Goal: Transaction & Acquisition: Subscribe to service/newsletter

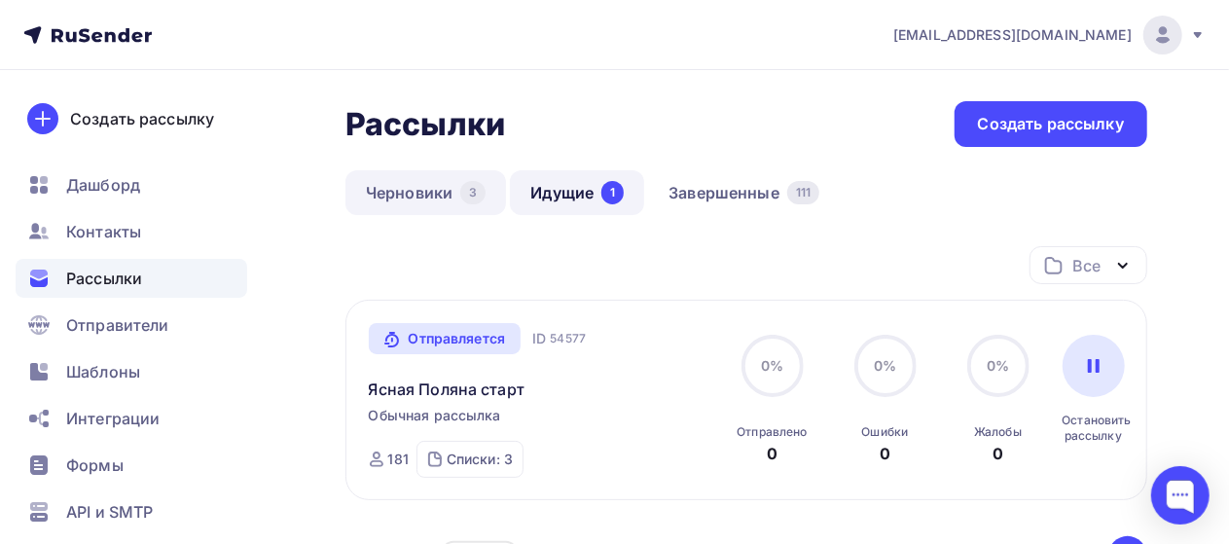
click at [419, 190] on link "Черновики 3" at bounding box center [425, 192] width 160 height 45
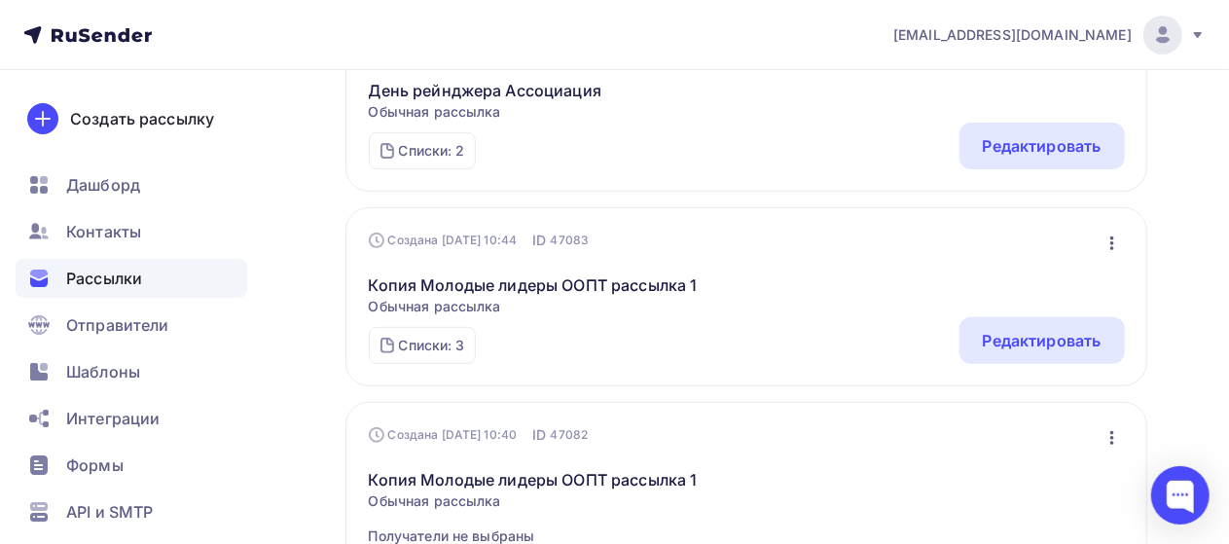
scroll to position [255, 0]
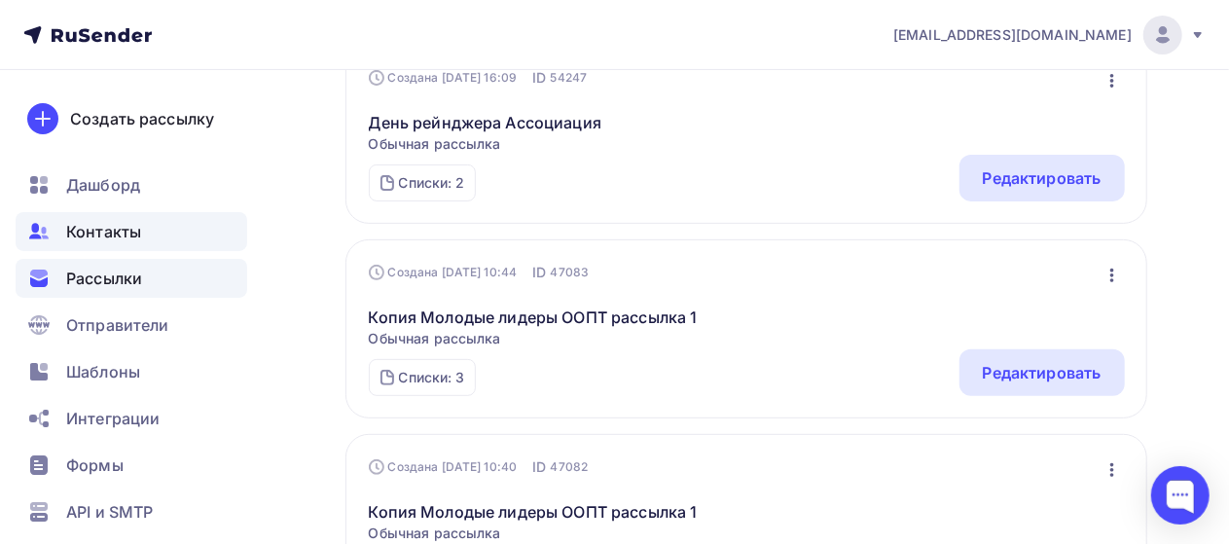
click at [84, 224] on span "Контакты" at bounding box center [103, 231] width 75 height 23
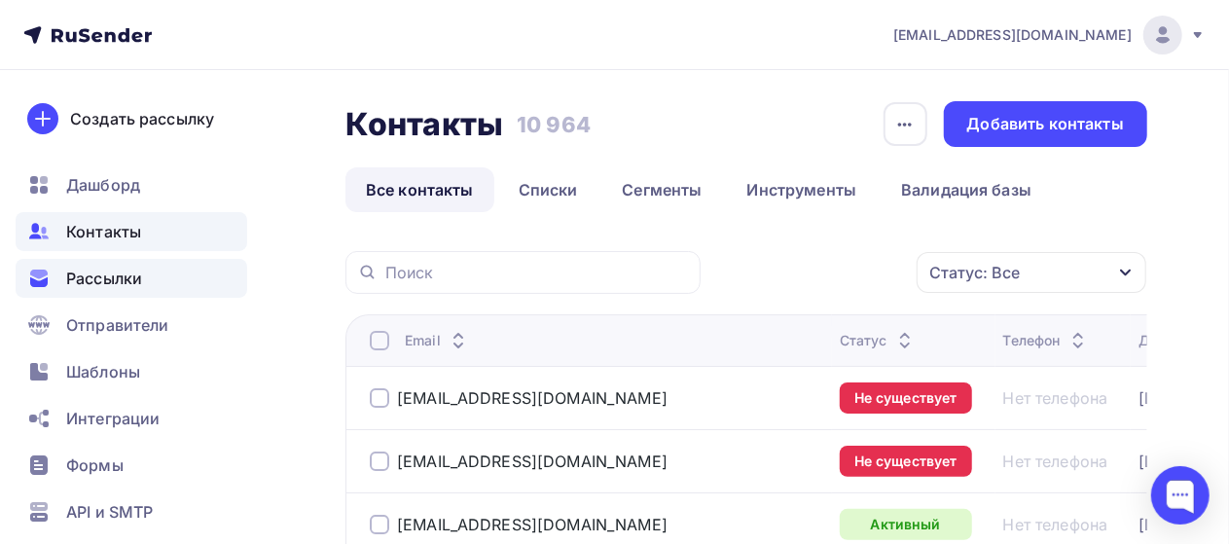
click at [119, 273] on span "Рассылки" at bounding box center [104, 278] width 76 height 23
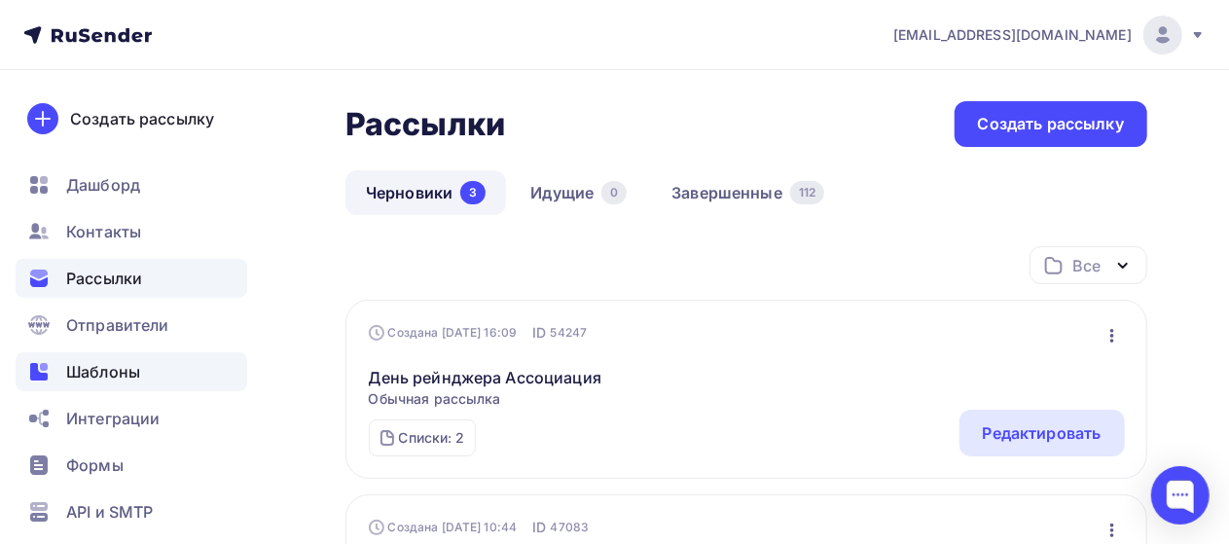
click at [100, 372] on span "Шаблоны" at bounding box center [103, 371] width 74 height 23
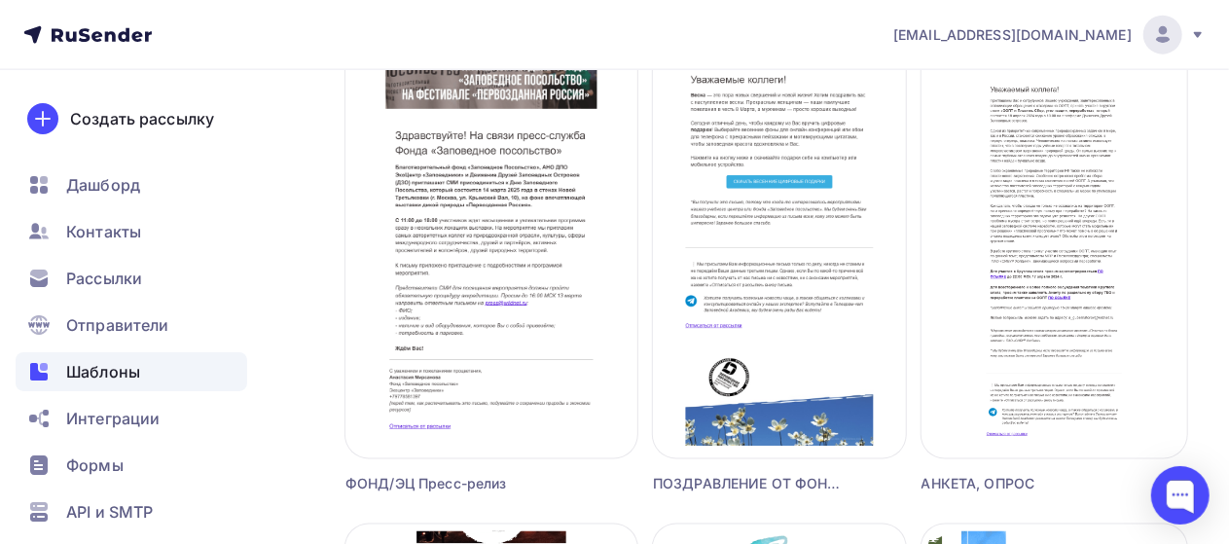
scroll to position [1325, 0]
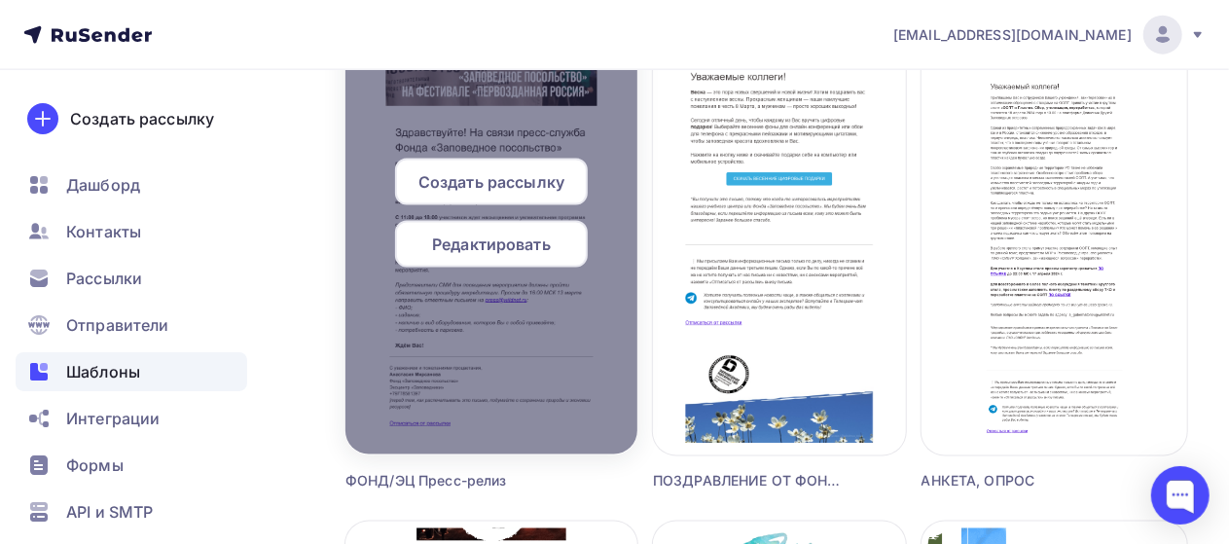
click at [477, 244] on span "Редактировать" at bounding box center [491, 243] width 119 height 23
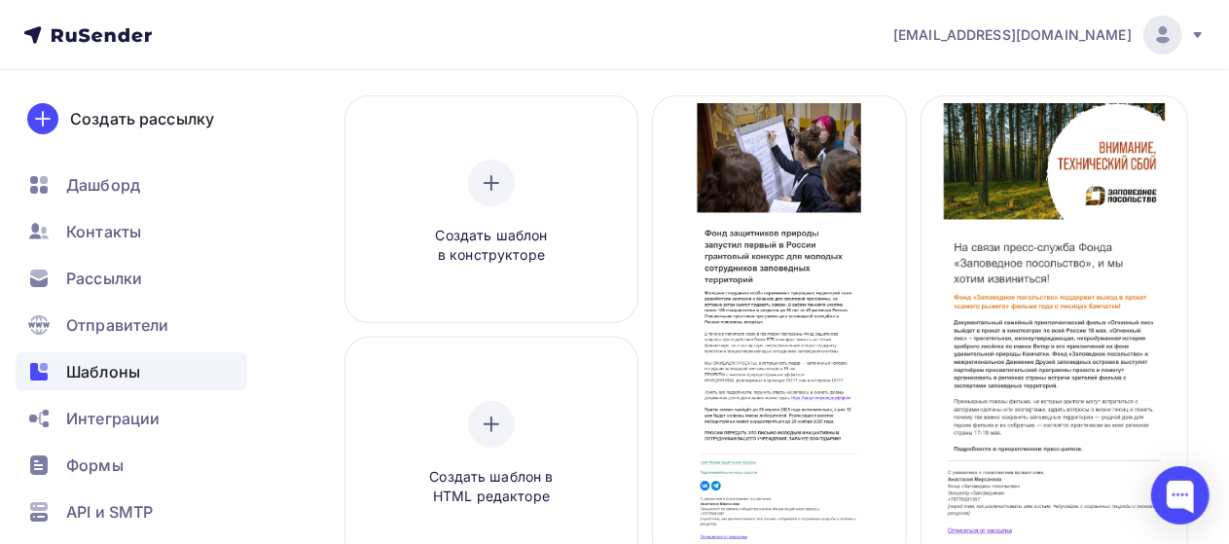
scroll to position [167, 0]
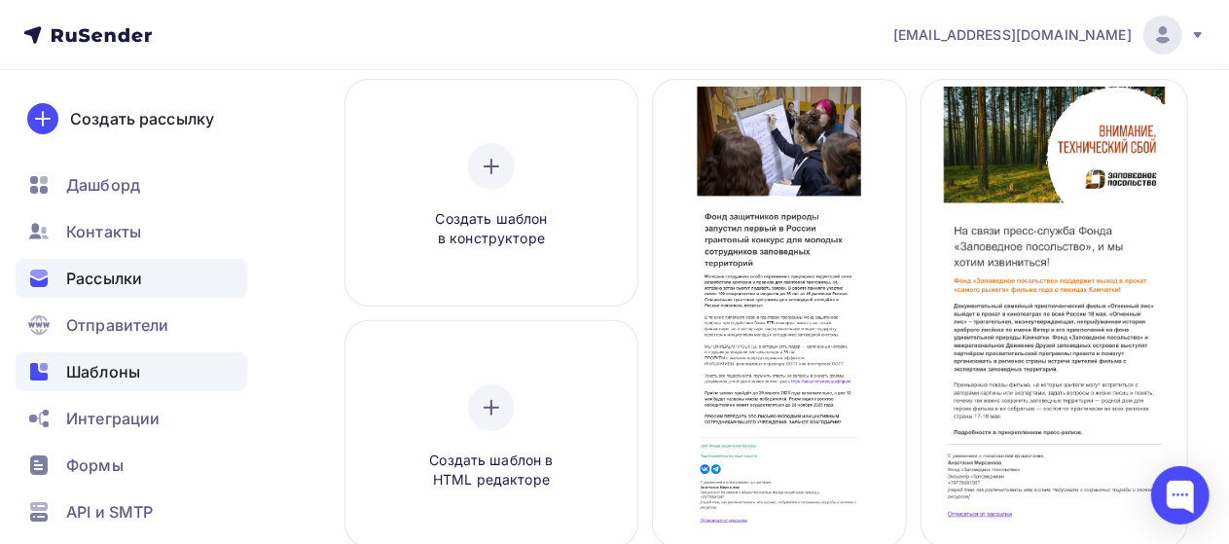
click at [87, 278] on span "Рассылки" at bounding box center [104, 278] width 76 height 23
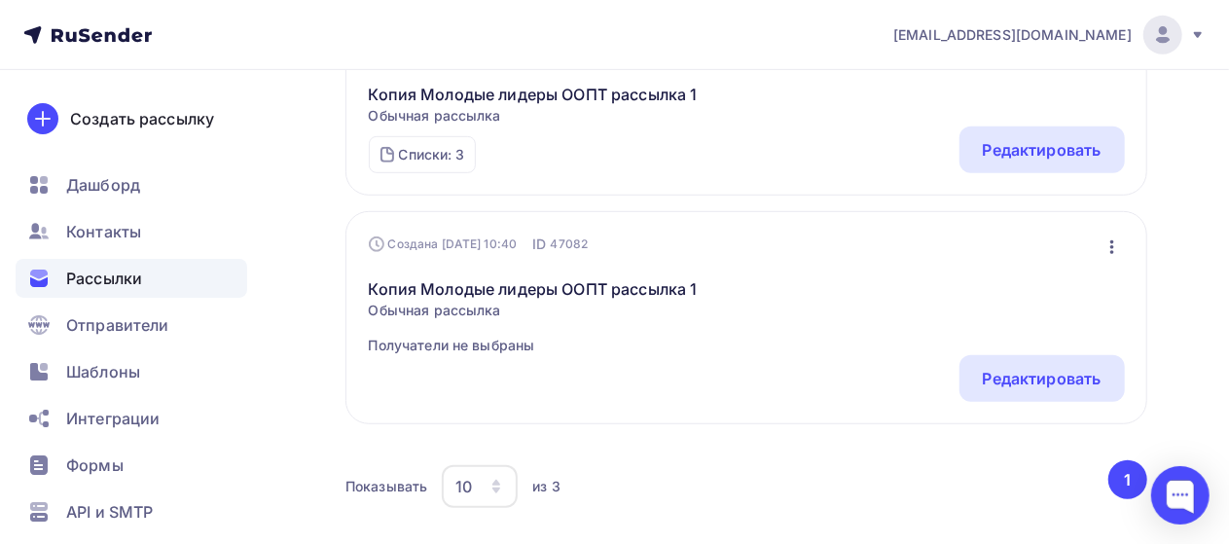
scroll to position [479, 0]
click at [994, 375] on div "Редактировать" at bounding box center [1041, 377] width 119 height 23
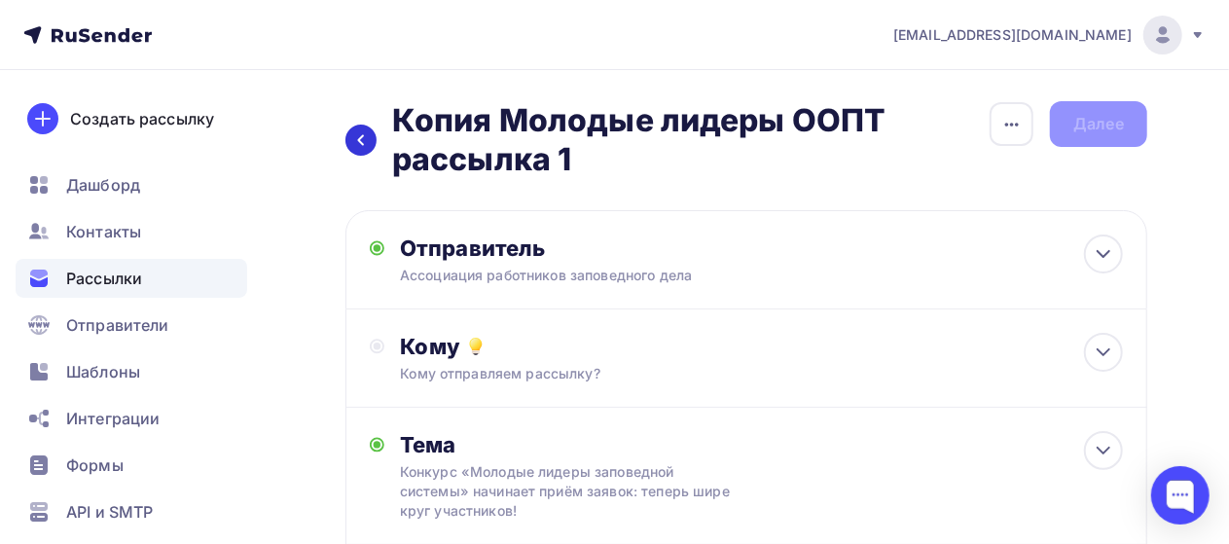
click at [360, 133] on icon at bounding box center [361, 140] width 16 height 16
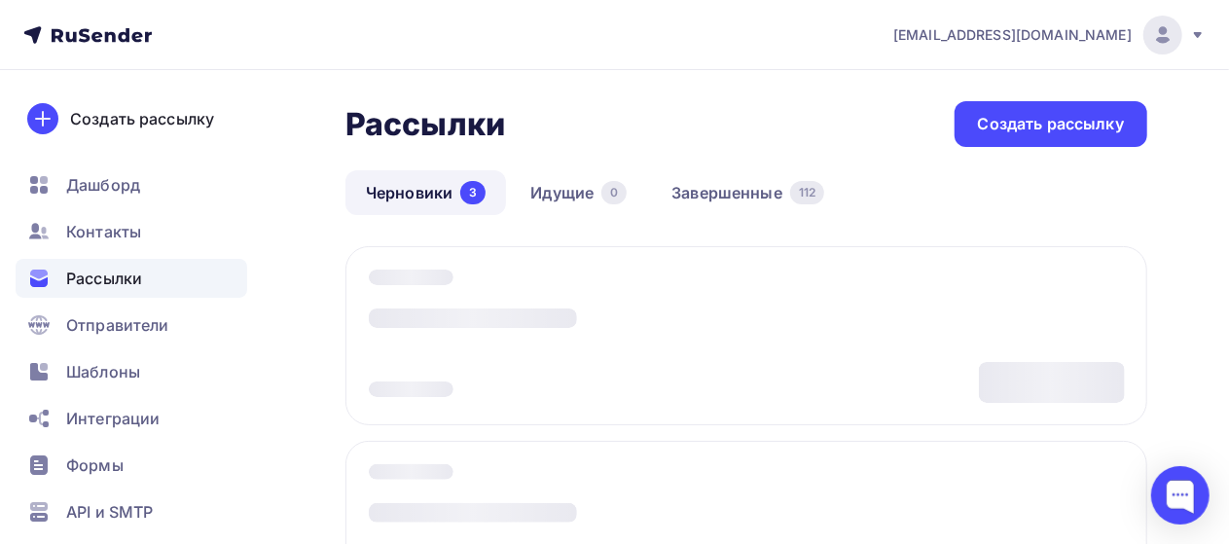
scroll to position [330, 0]
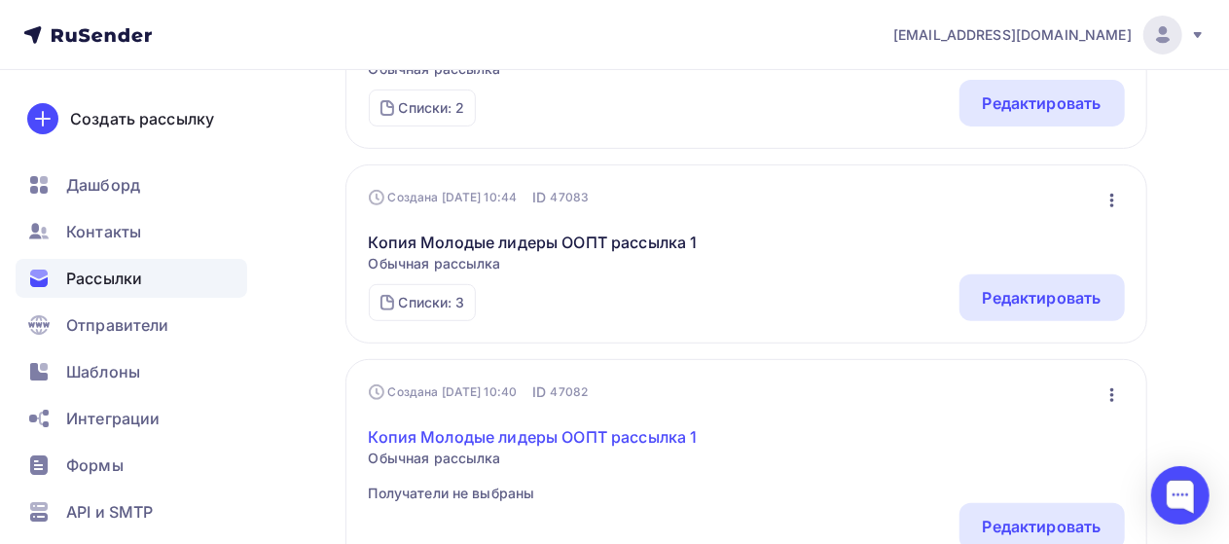
click at [490, 439] on link "Копия Молодые лидеры ООПТ рассылка 1" at bounding box center [533, 436] width 329 height 23
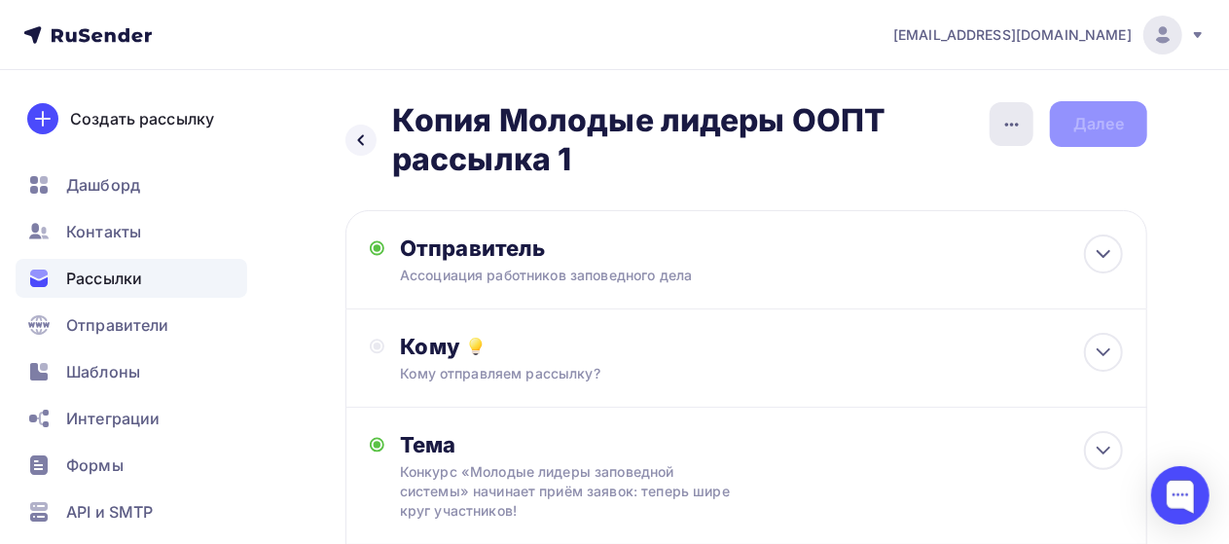
click at [1012, 124] on icon "button" at bounding box center [1012, 125] width 14 height 4
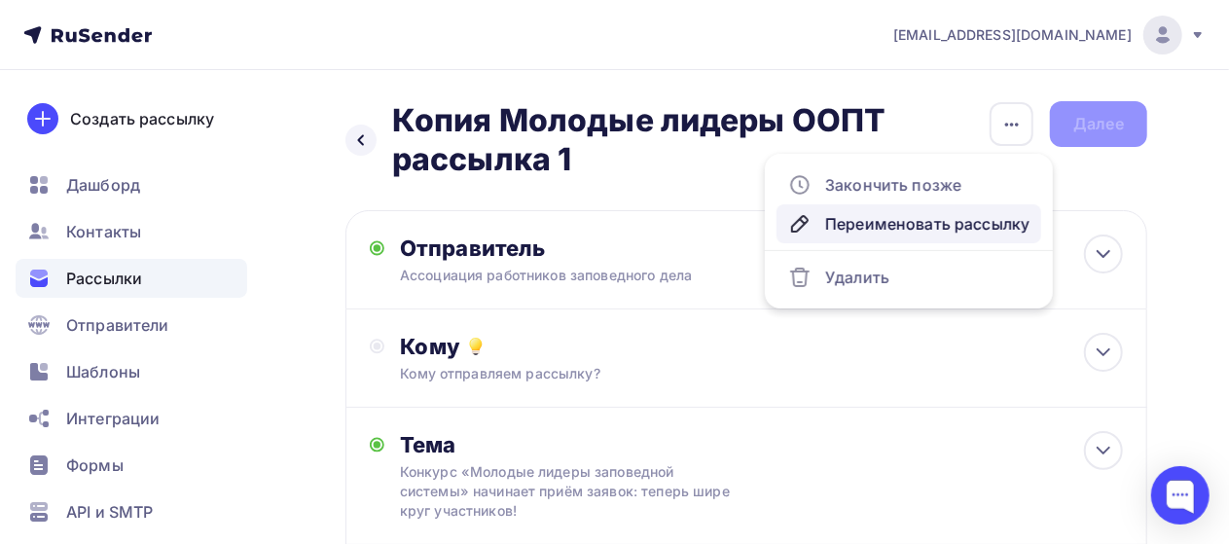
click at [866, 222] on div "Переименовать рассылку" at bounding box center [908, 223] width 241 height 23
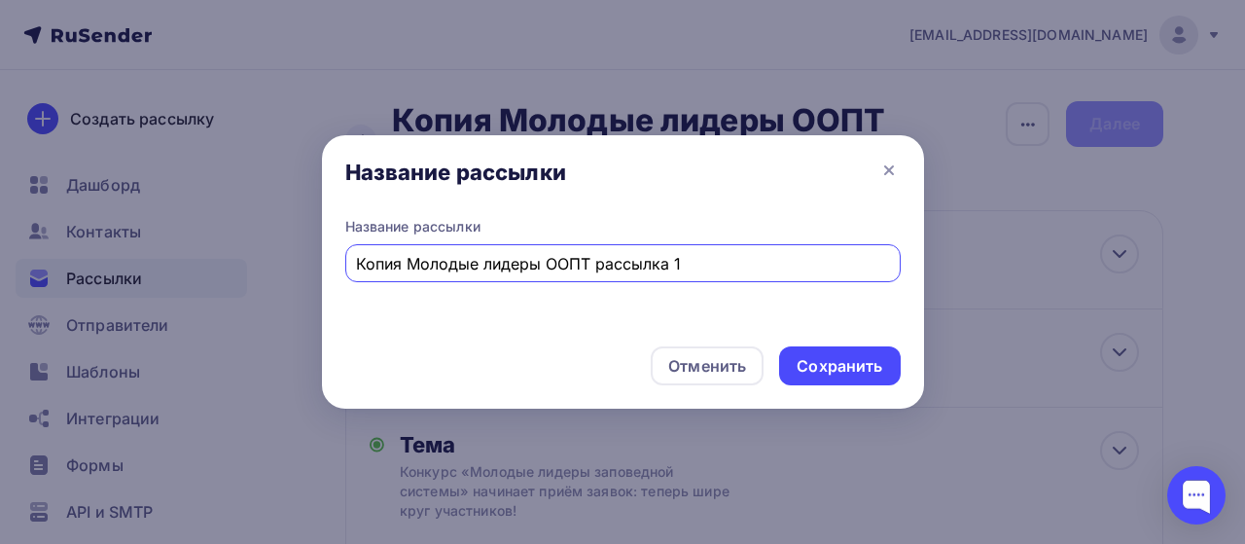
drag, startPoint x: 700, startPoint y: 264, endPoint x: 195, endPoint y: 215, distance: 508.1
click at [195, 215] on div "Название рассылки Название рассылки Копия Молодые лидеры ООПТ рассылка 1 Отмени…" at bounding box center [622, 272] width 1245 height 544
type input "Заповедная семья повторно"
click at [848, 362] on div "Сохранить" at bounding box center [840, 366] width 86 height 22
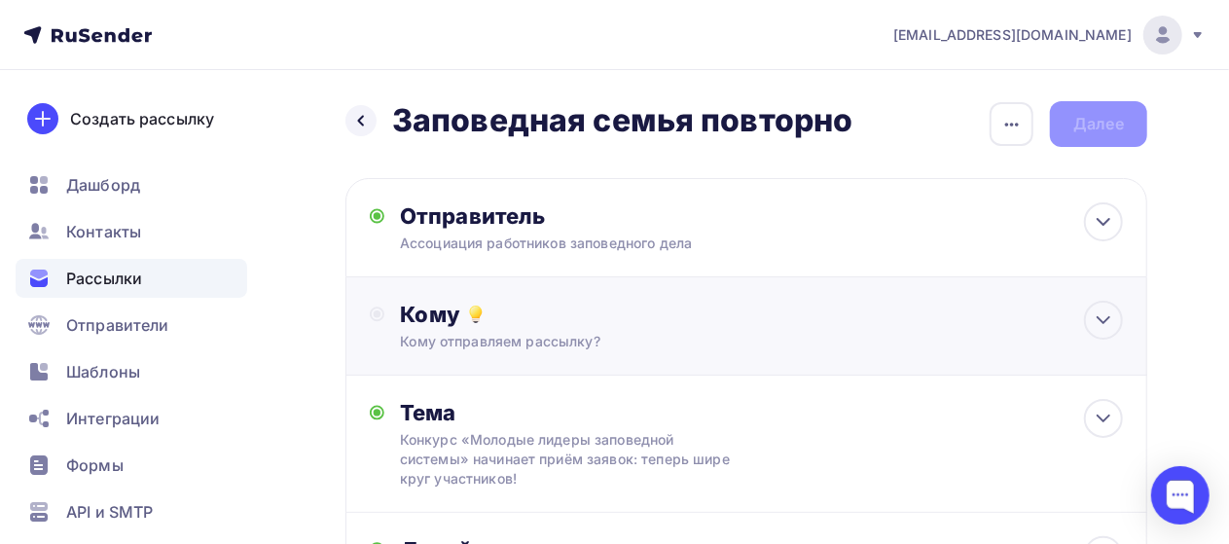
click at [611, 339] on div "Кому отправляем рассылку?" at bounding box center [725, 341] width 650 height 19
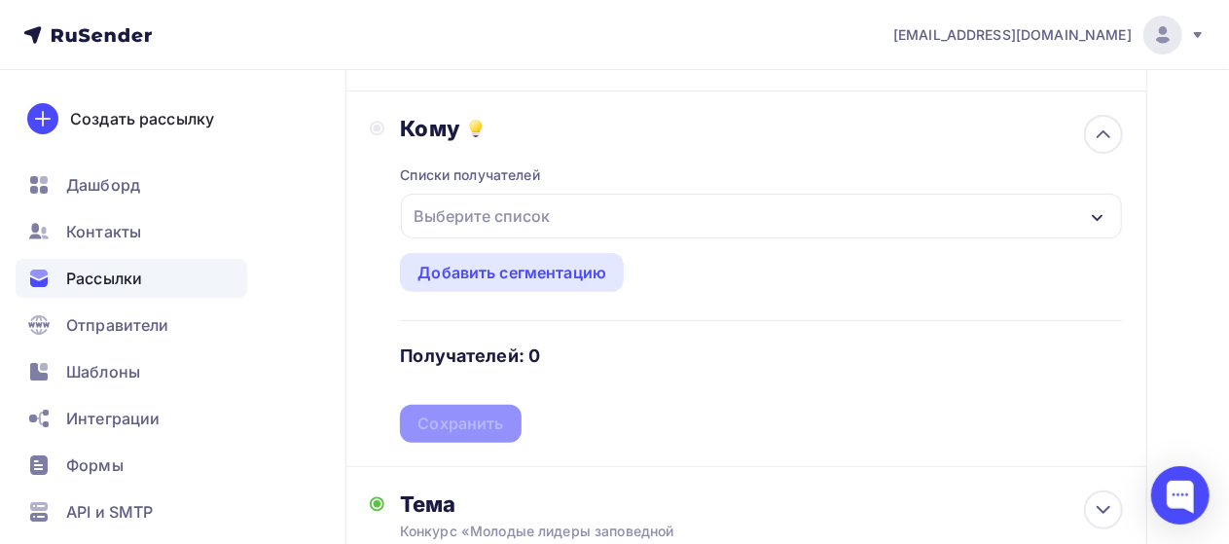
scroll to position [188, 0]
click at [1090, 213] on icon "button" at bounding box center [1097, 216] width 16 height 16
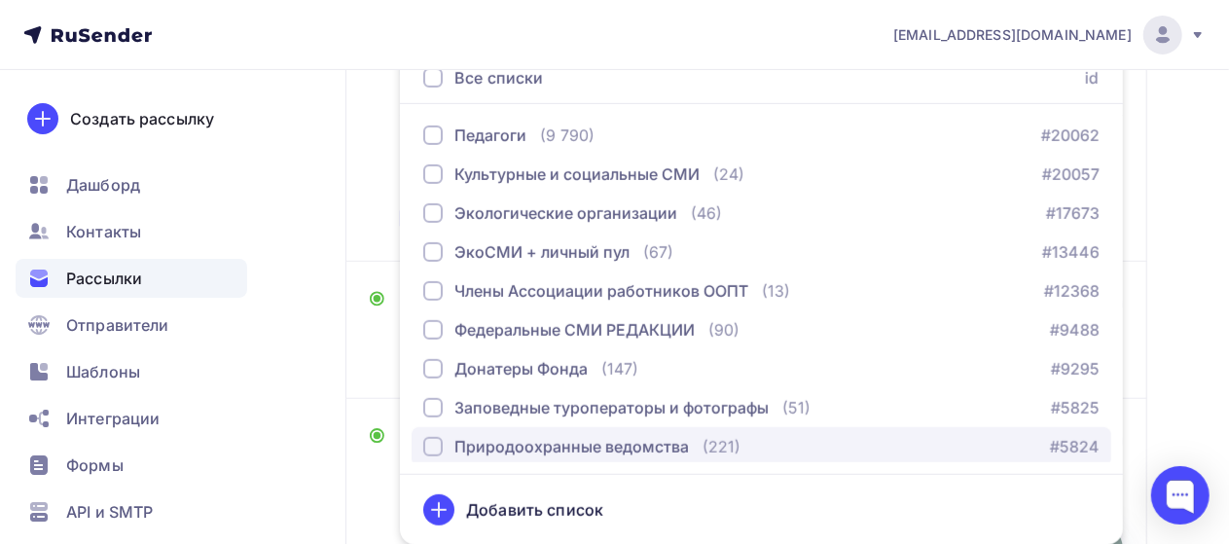
click at [439, 441] on div "button" at bounding box center [432, 446] width 19 height 19
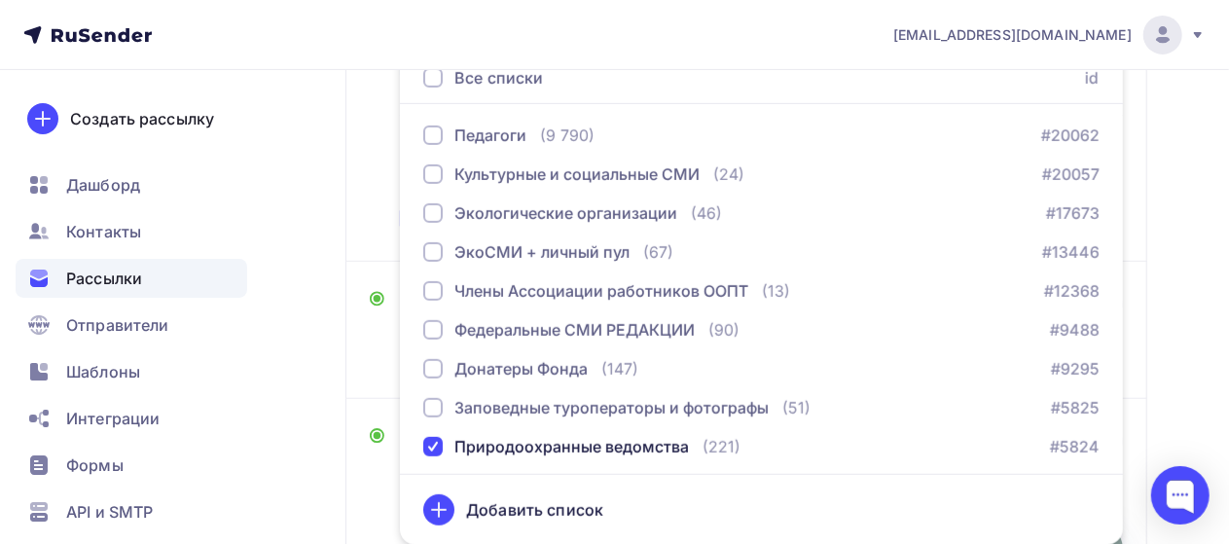
scroll to position [43, 0]
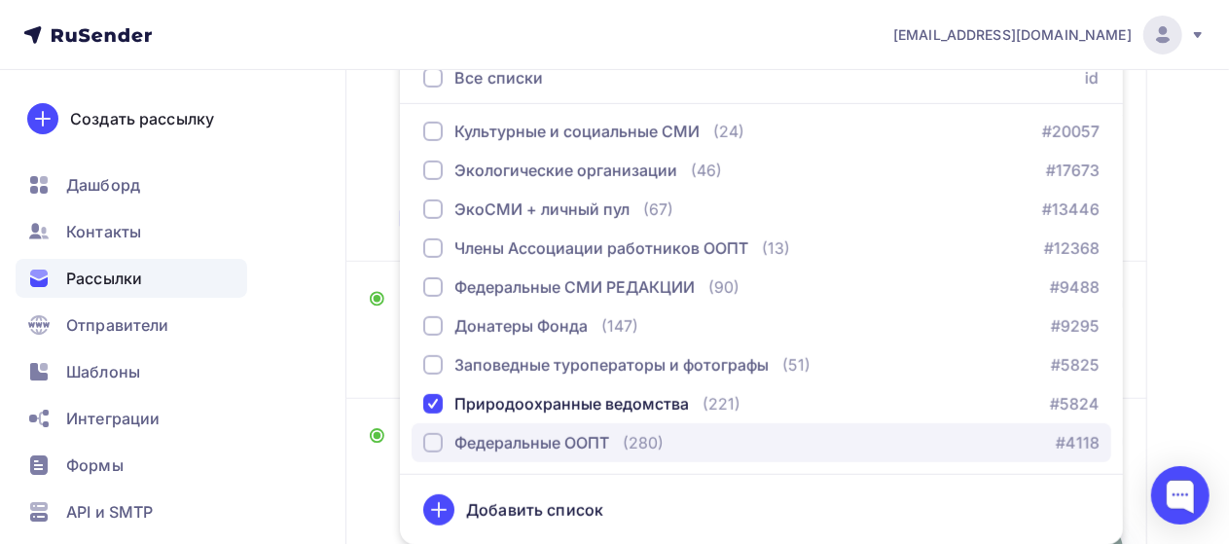
click at [434, 439] on div "button" at bounding box center [432, 442] width 19 height 19
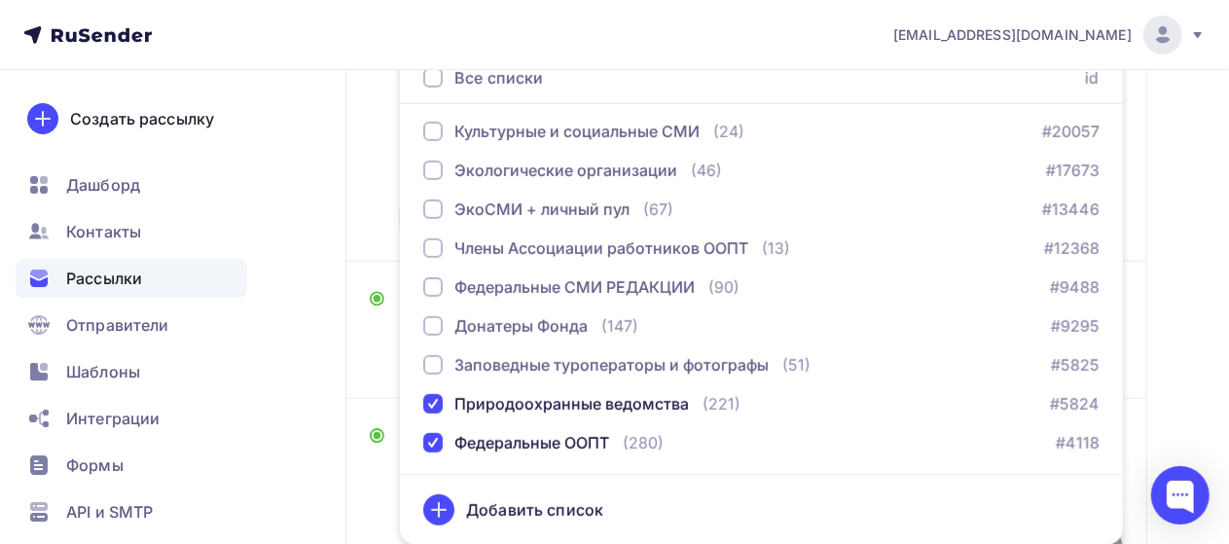
click at [303, 327] on div "Назад Заповедная семья повторно Заповедная семья повторно Закончить позже Переи…" at bounding box center [614, 365] width 1229 height 1373
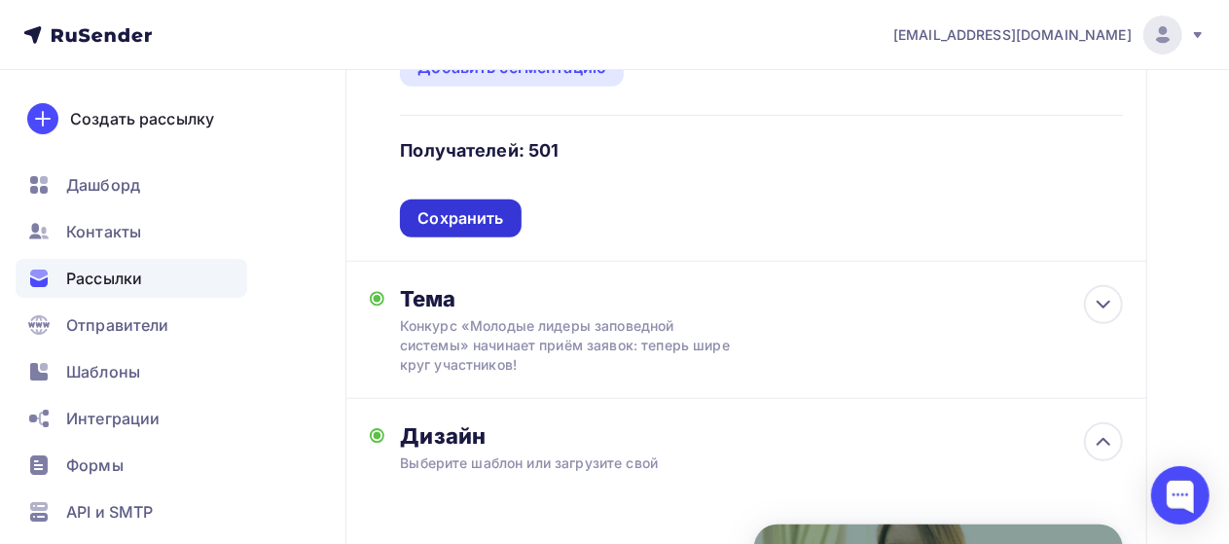
click at [467, 212] on div "Сохранить" at bounding box center [460, 218] width 86 height 22
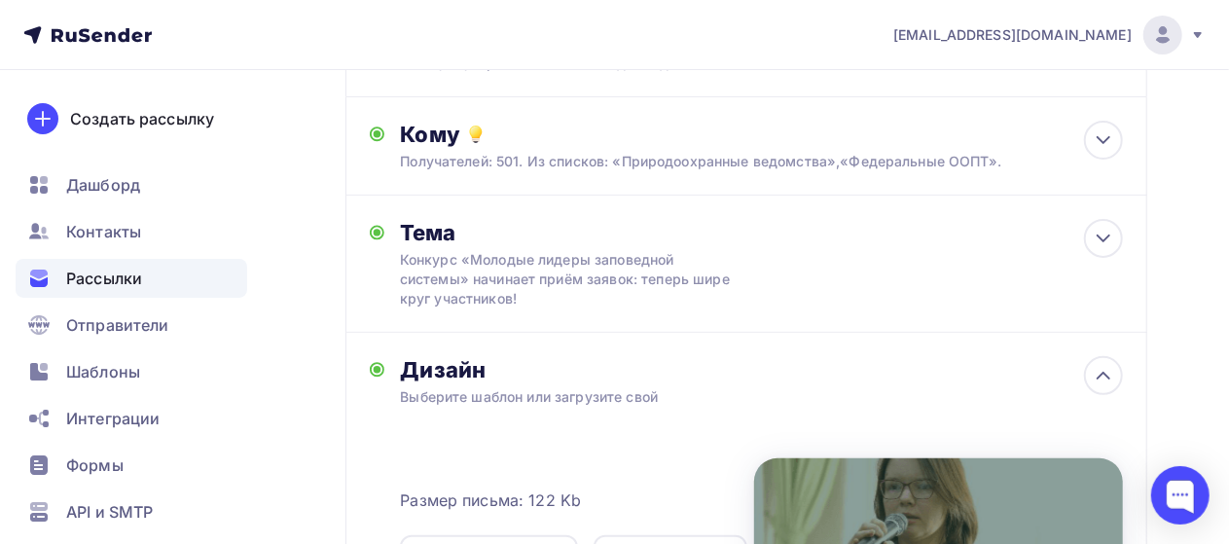
scroll to position [185, 0]
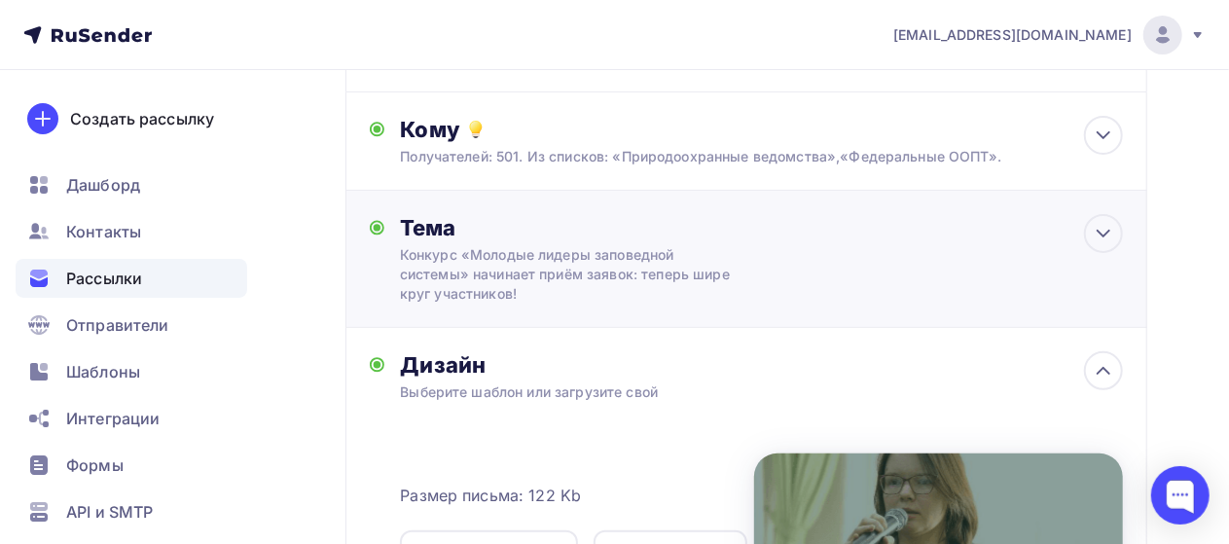
click at [694, 267] on div "Конкурс «Молодые лидеры заповедной системы» начинает приём заявок: теперь шире …" at bounding box center [573, 274] width 346 height 58
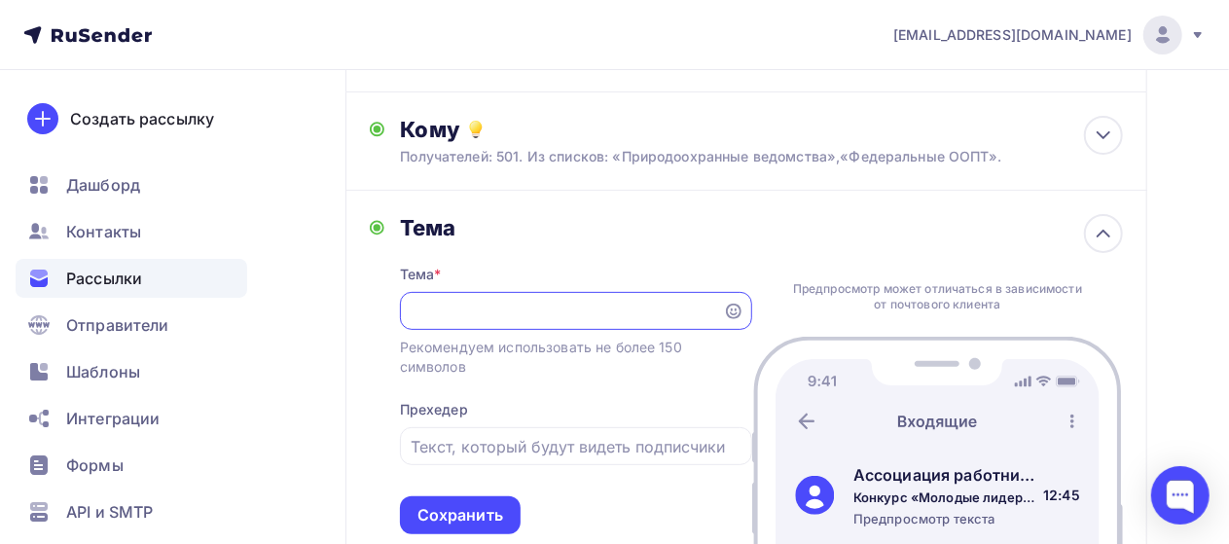
scroll to position [0, 0]
drag, startPoint x: 709, startPoint y: 311, endPoint x: 187, endPoint y: 271, distance: 523.9
click at [187, 271] on div "[EMAIL_ADDRESS][DOMAIN_NAME] Аккаунт Тарифы Выйти Создать рассылку [GEOGRAPHIC_…" at bounding box center [614, 513] width 1229 height 1397
paste input "ТАРТОВАЛ ВСЕРОССИЙСКИЙ ТВОРЧЕСКИЙ КОНКУРС «ЗАПОВЕДНАЯ СЕМЬЯ»"
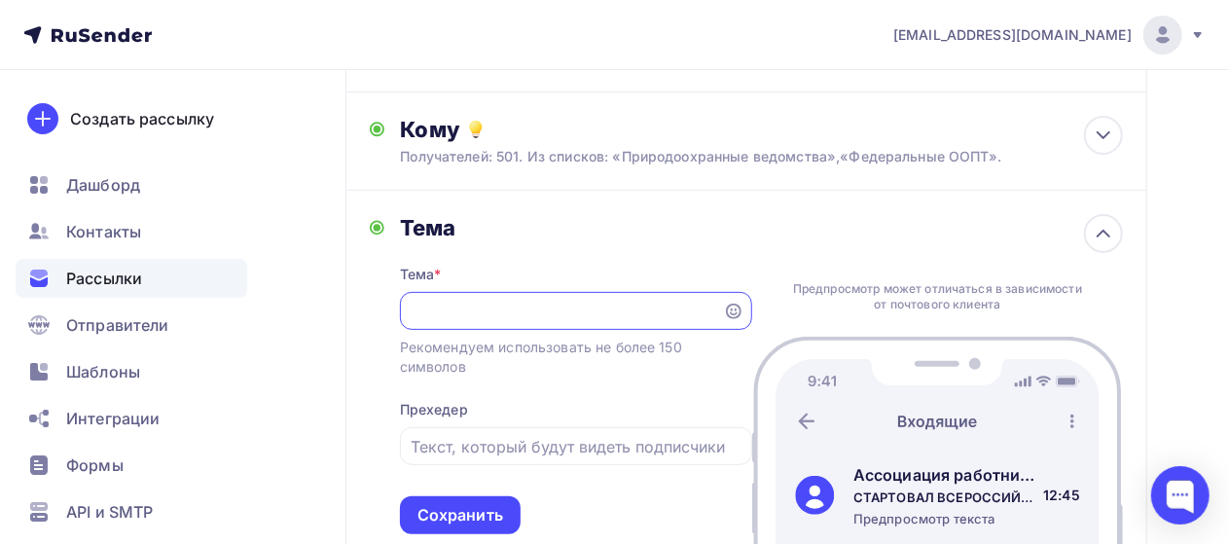
drag, startPoint x: 418, startPoint y: 301, endPoint x: 253, endPoint y: 303, distance: 165.4
click at [230, 299] on div "[EMAIL_ADDRESS][DOMAIN_NAME] Аккаунт Тарифы Выйти Создать рассылку [GEOGRAPHIC_…" at bounding box center [614, 513] width 1229 height 1397
click at [437, 312] on input "СТАРТОВАЛ ВСЕРОССИЙСКИЙ ТВОРЧЕСКИЙ КОНКУРС «ЗАПОВЕДНАЯ СЕМЬЯ»" at bounding box center [560, 311] width 301 height 23
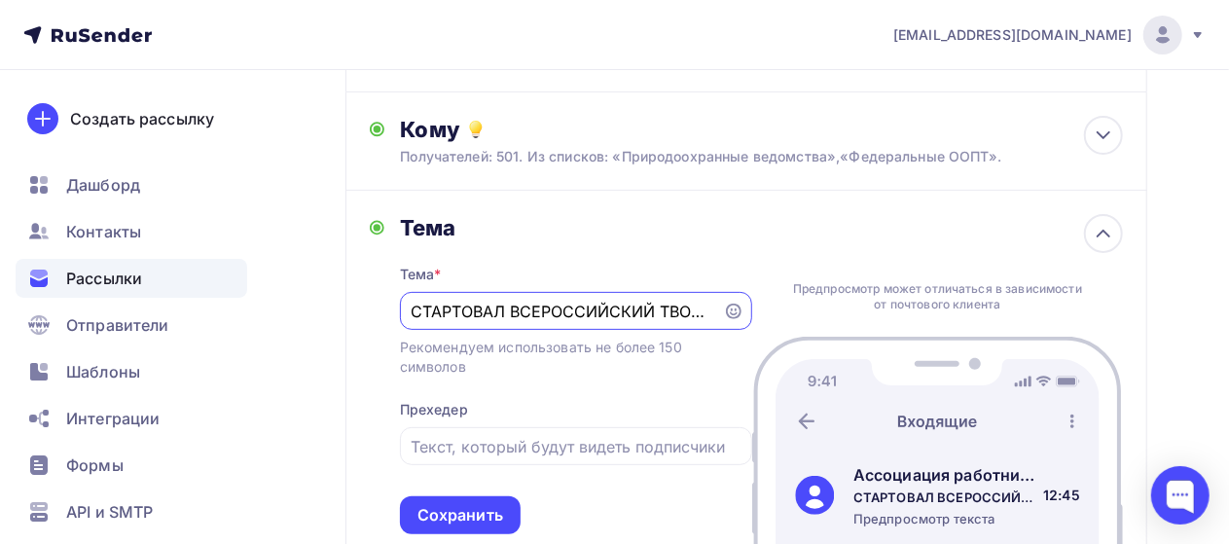
click at [437, 312] on input "СТАРТОВАЛ ВСЕРОССИЙСКИЙ ТВОРЧЕСКИЙ КОНКУРС «ЗАПОВЕДНАЯ СЕМЬЯ»" at bounding box center [560, 311] width 301 height 23
type input "ПОВТОРНО: ПРИСЫЛАЙТЕ ВИДЕО НА ВСЕРОССИЙСКИЙ ТВОРЧЕСКИЙ КОНКУРС «ЗАПОВЕДНАЯ СЕМЬ…"
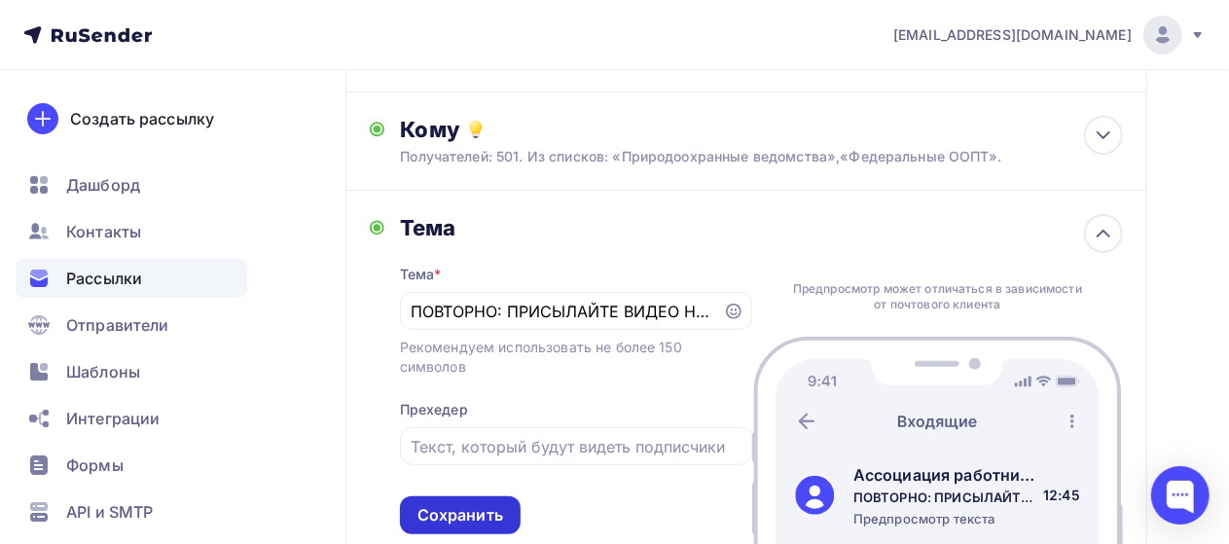
click at [446, 521] on div "Сохранить" at bounding box center [460, 515] width 86 height 22
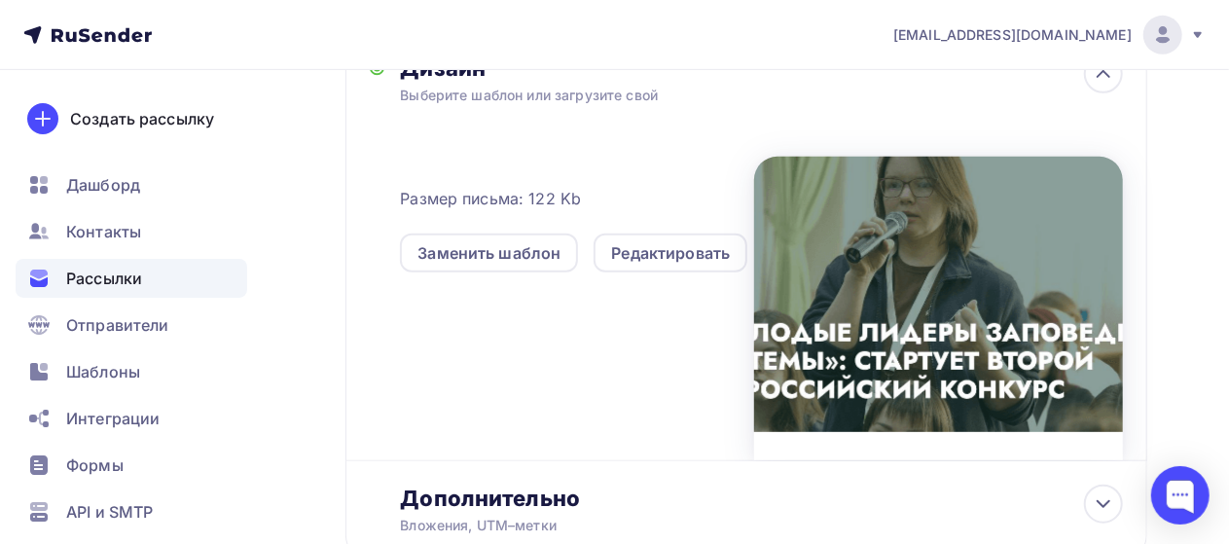
scroll to position [482, 0]
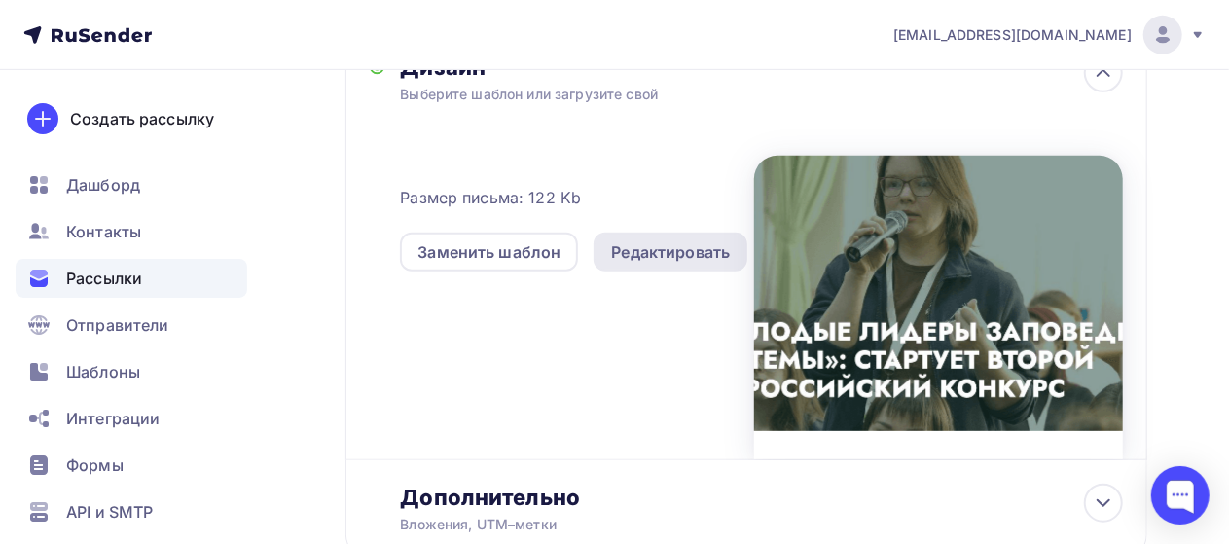
click at [621, 256] on div "Редактировать" at bounding box center [670, 251] width 119 height 23
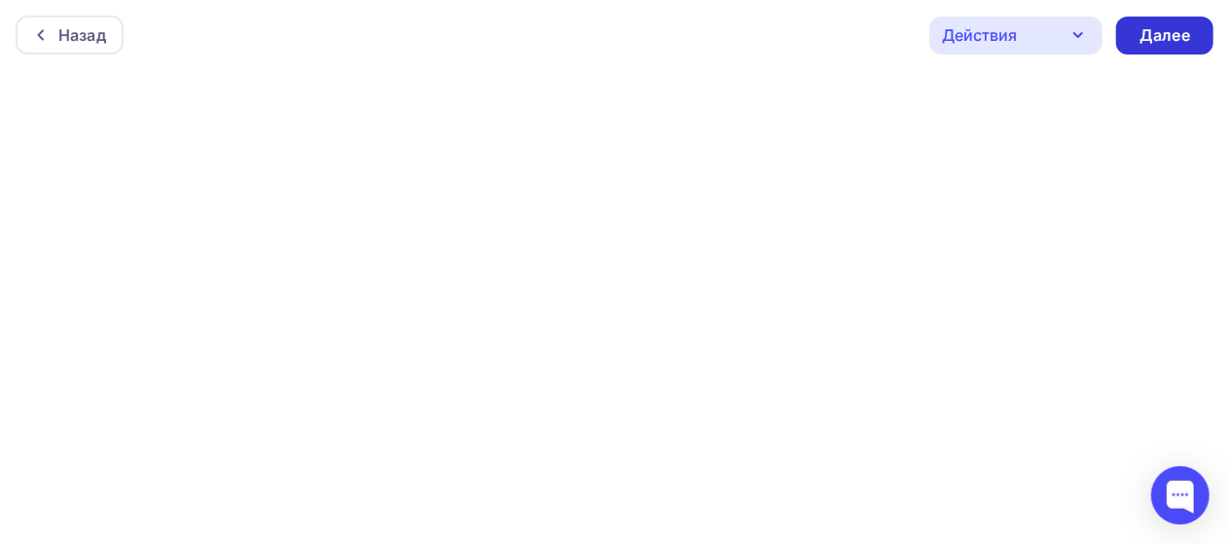
click at [1183, 31] on div "Далее" at bounding box center [1164, 35] width 51 height 22
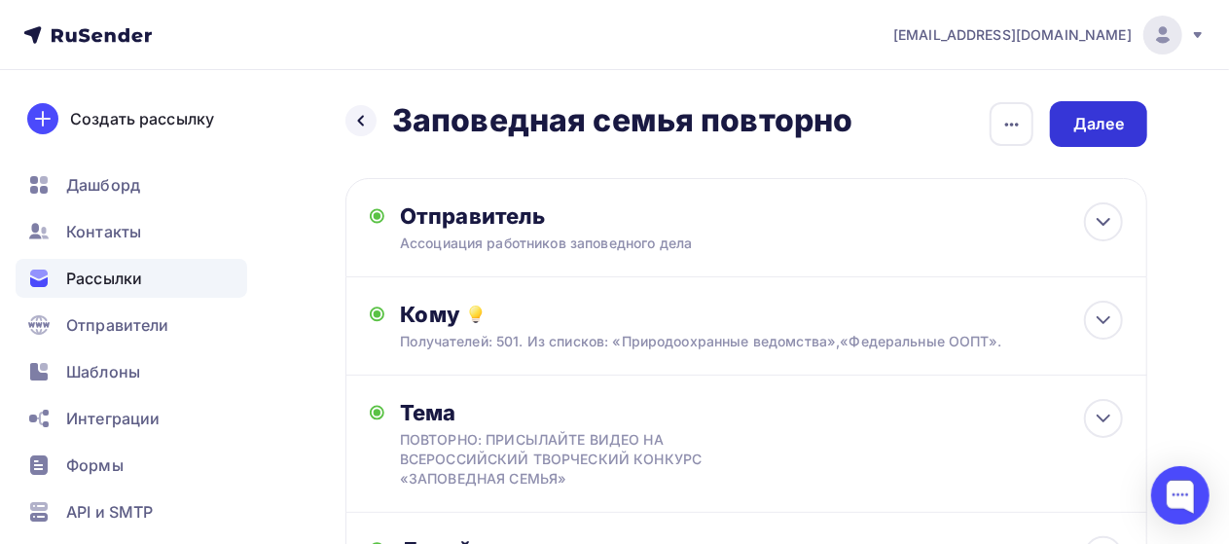
click at [1080, 127] on div "Далее" at bounding box center [1098, 124] width 51 height 22
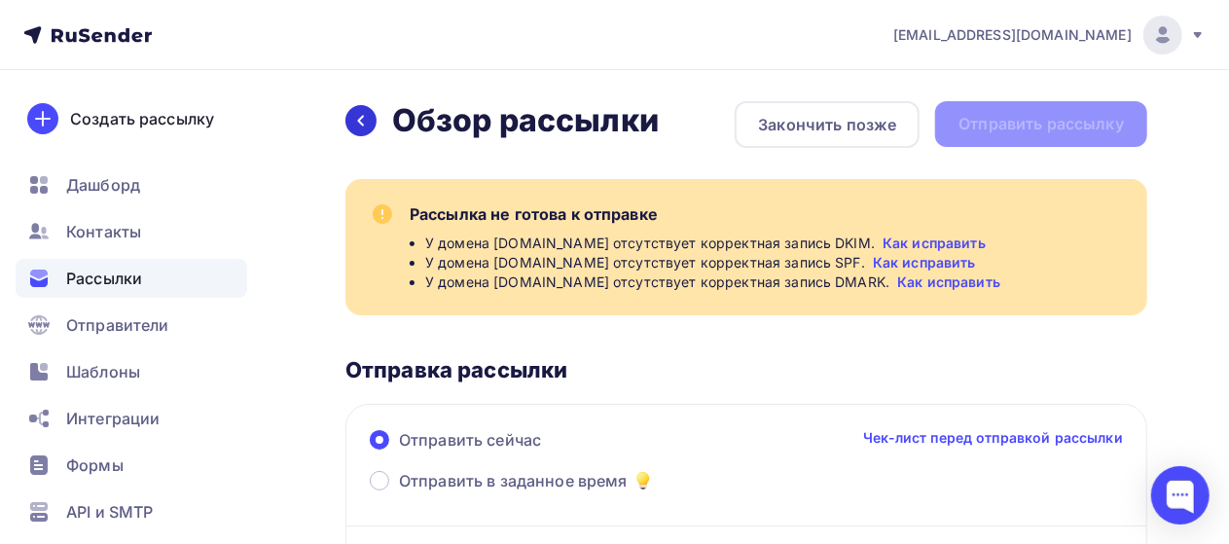
click at [354, 122] on icon at bounding box center [361, 121] width 16 height 16
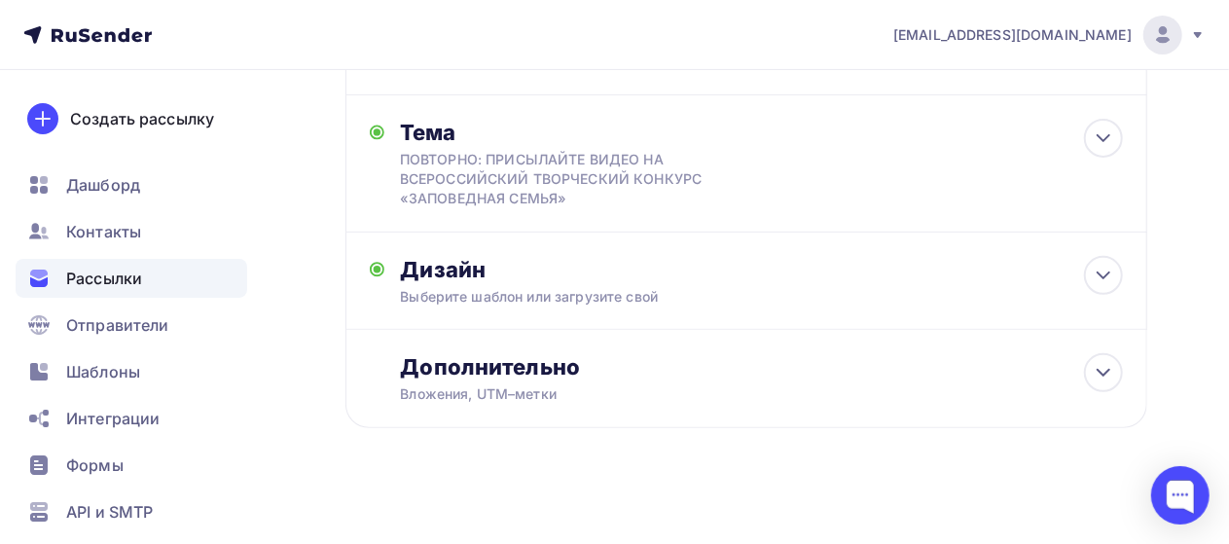
scroll to position [291, 0]
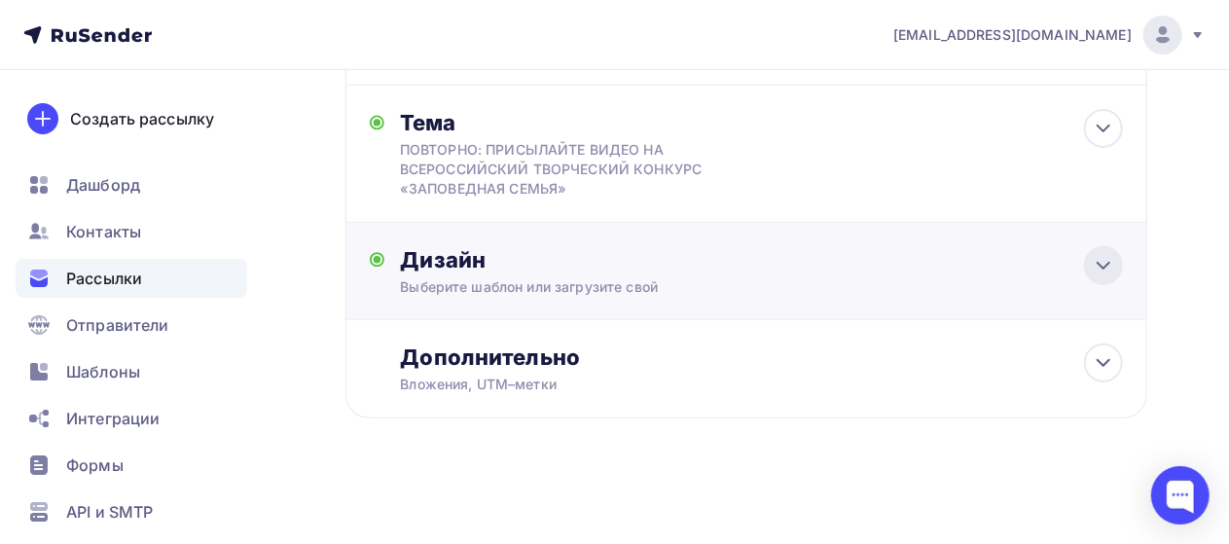
click at [1101, 267] on icon at bounding box center [1103, 266] width 12 height 6
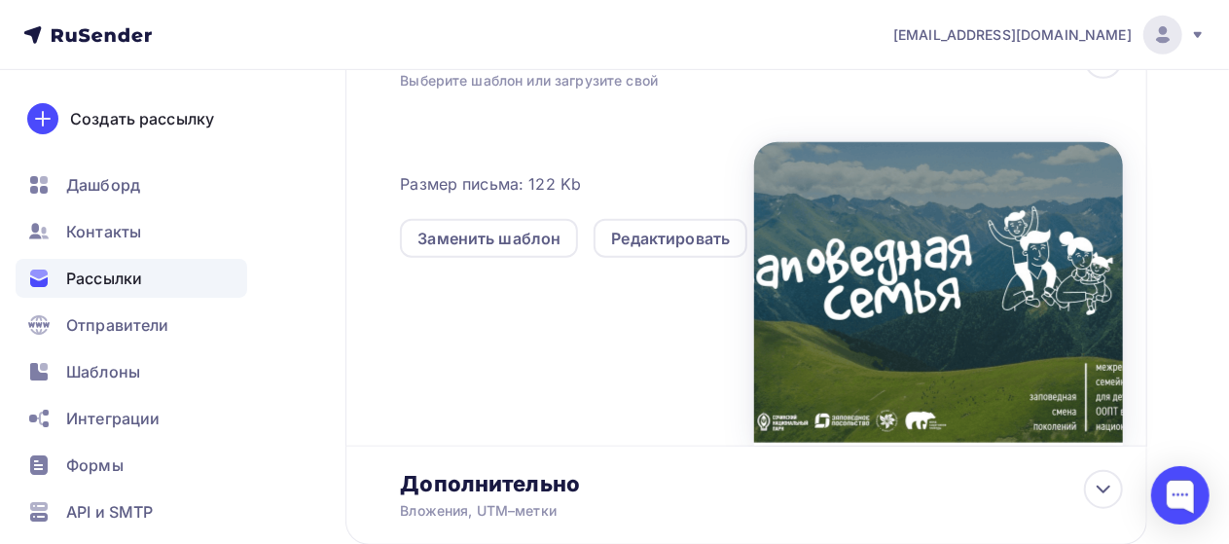
scroll to position [624, 0]
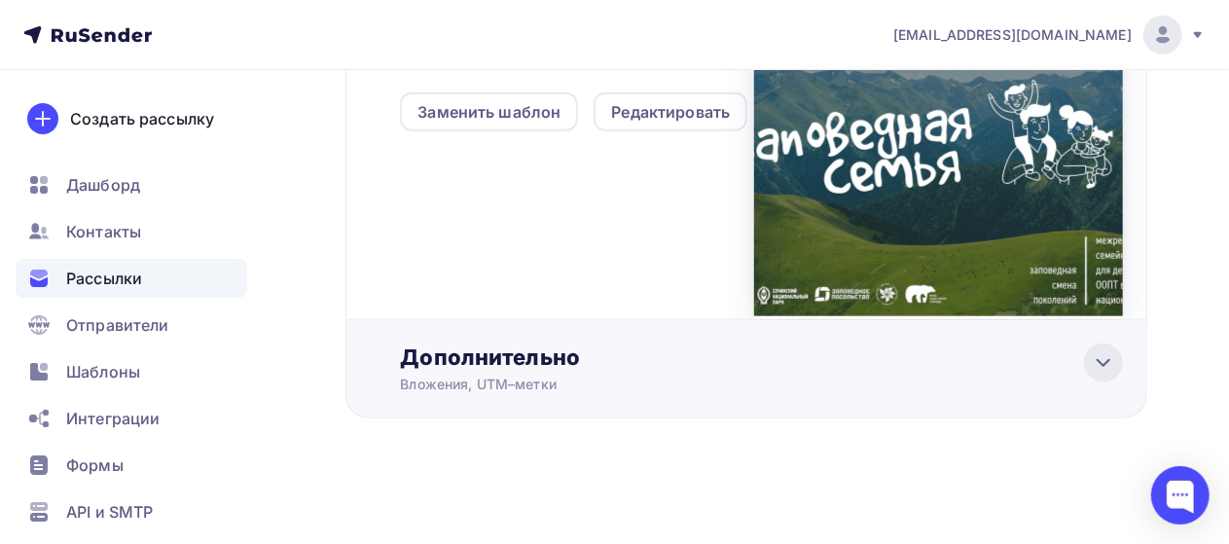
click at [1100, 364] on icon at bounding box center [1103, 363] width 12 height 6
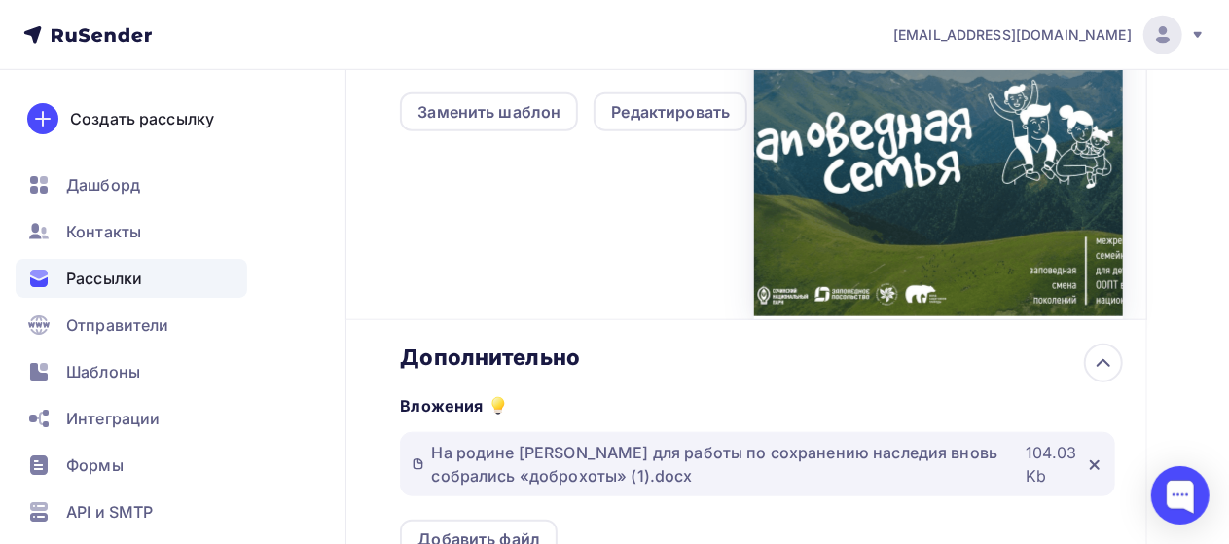
scroll to position [0, 0]
click at [1095, 464] on icon at bounding box center [1094, 465] width 8 height 8
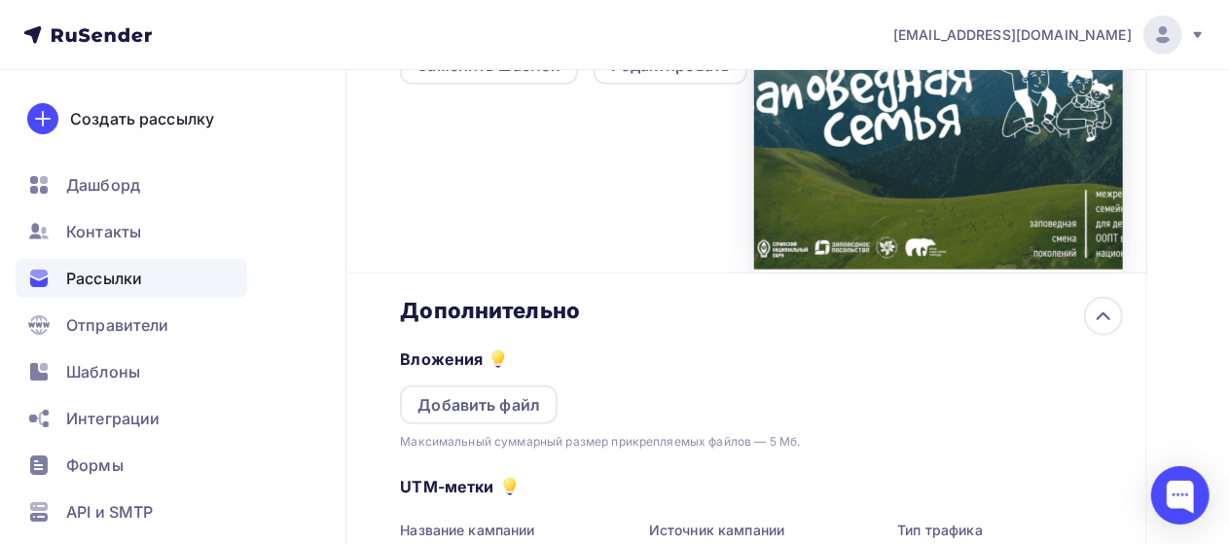
scroll to position [878, 0]
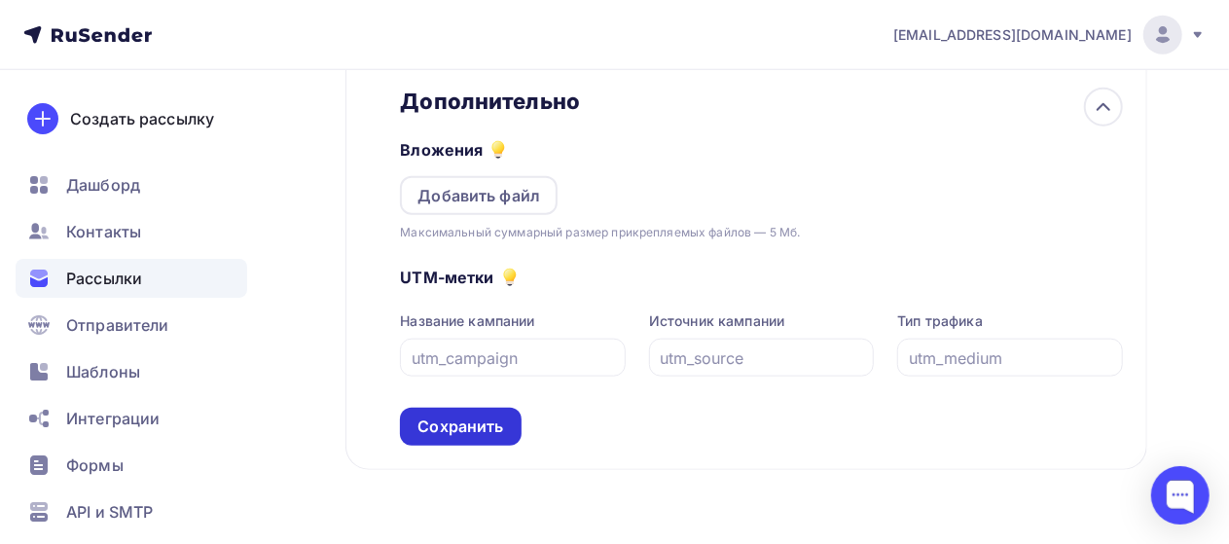
click at [494, 419] on div "Сохранить" at bounding box center [460, 426] width 86 height 22
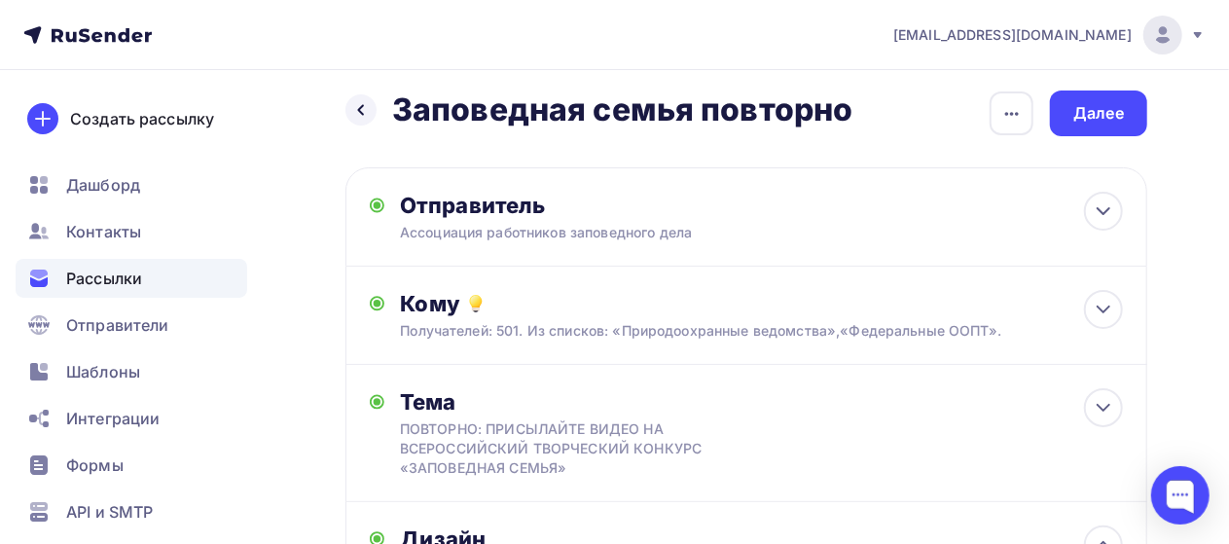
scroll to position [0, 0]
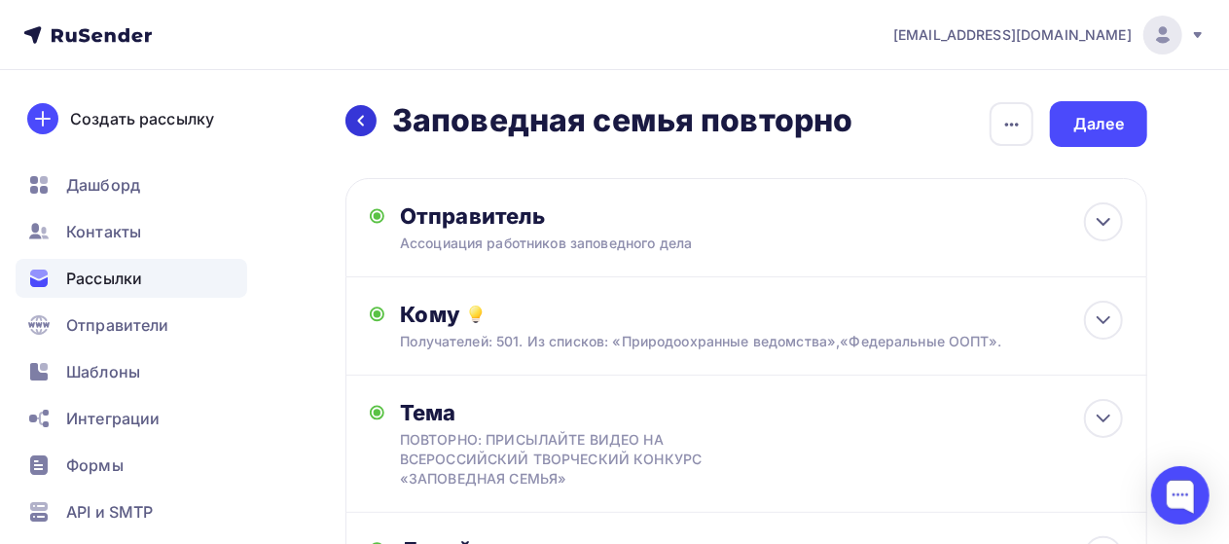
click at [361, 119] on icon at bounding box center [361, 121] width 6 height 11
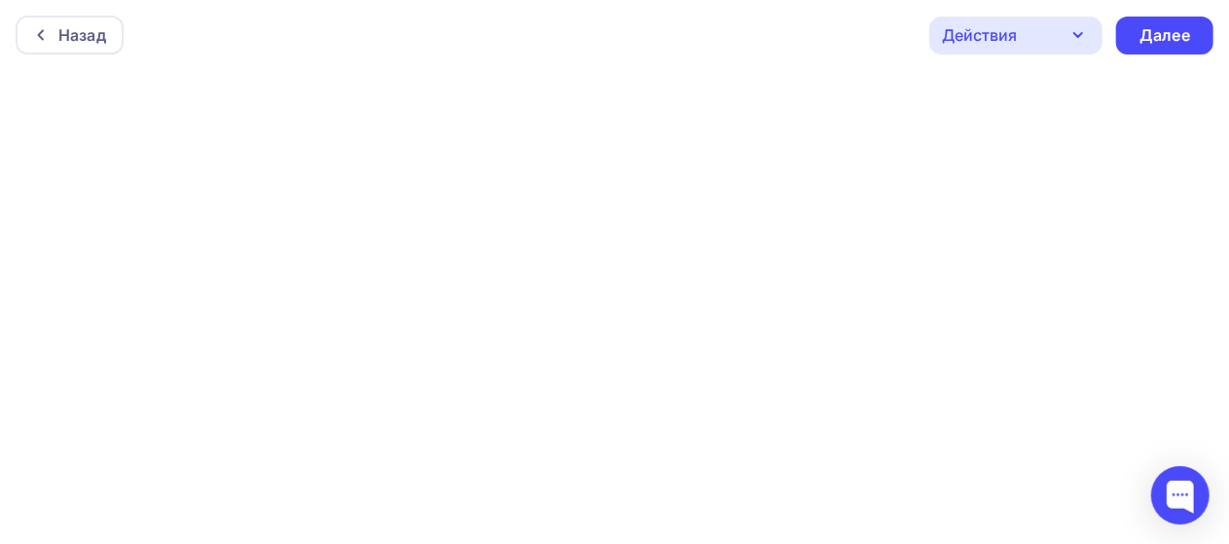
click at [1076, 37] on icon "button" at bounding box center [1077, 34] width 23 height 23
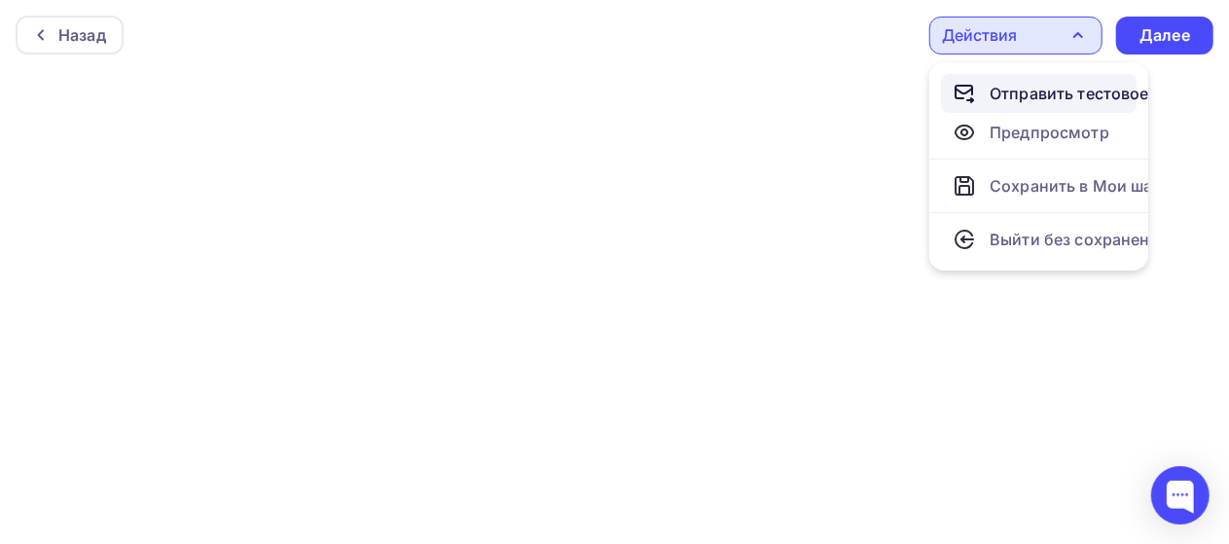
click at [1019, 87] on div "Отправить тестовое письмо" at bounding box center [1101, 93] width 224 height 23
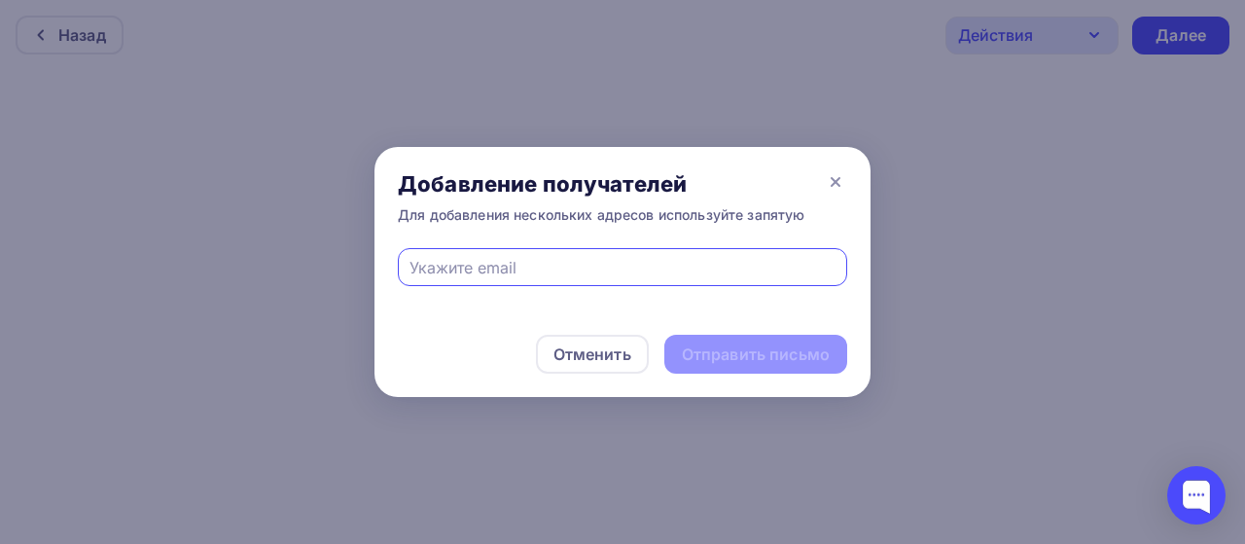
click at [436, 265] on input "text" at bounding box center [623, 267] width 427 height 23
type input "[EMAIL_ADDRESS][DOMAIN_NAME]"
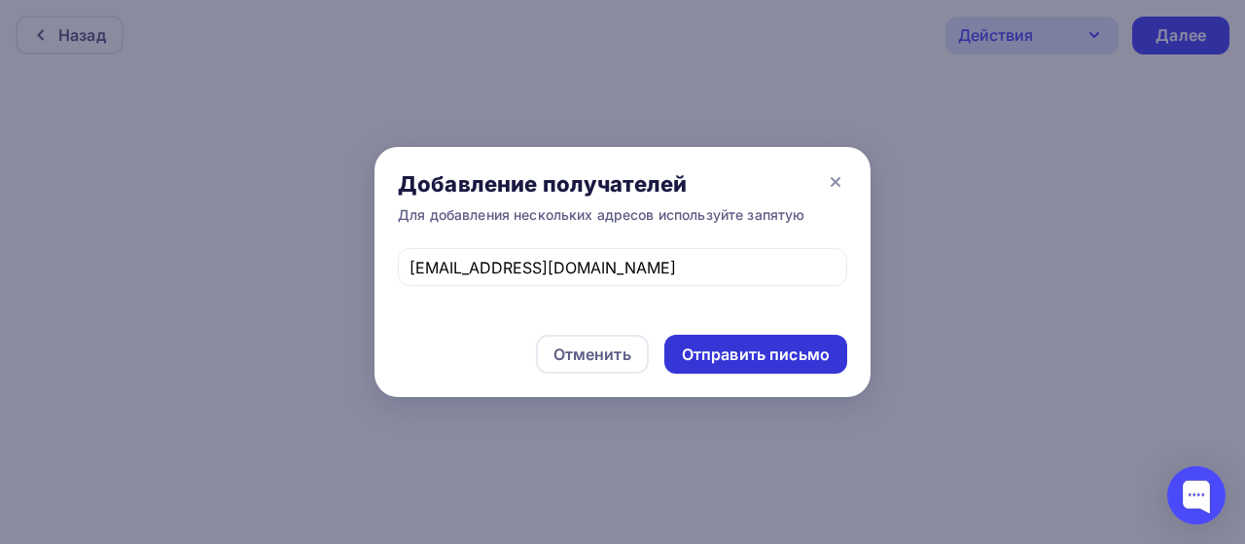
click at [743, 359] on div "Отправить письмо" at bounding box center [756, 354] width 148 height 22
